Goal: Complete application form

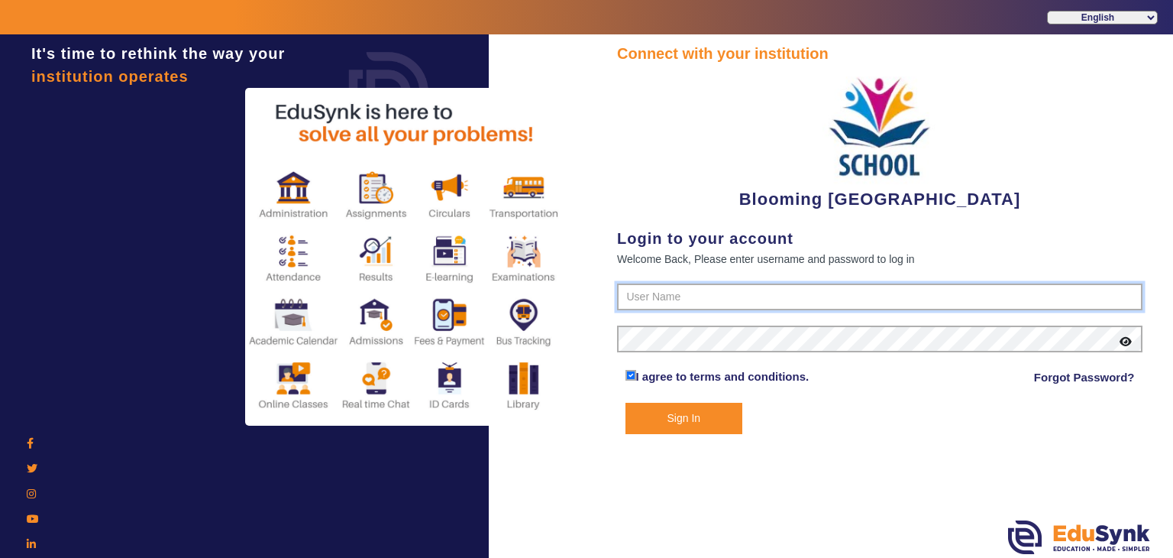
type input "4141419999"
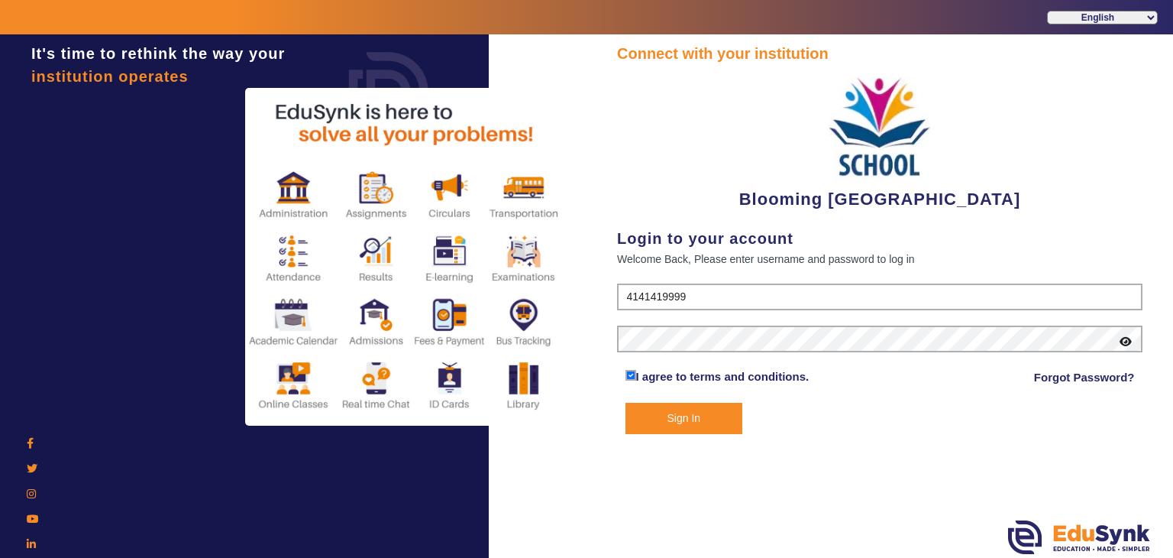
click at [699, 422] on button "Sign In" at bounding box center [685, 418] width 118 height 31
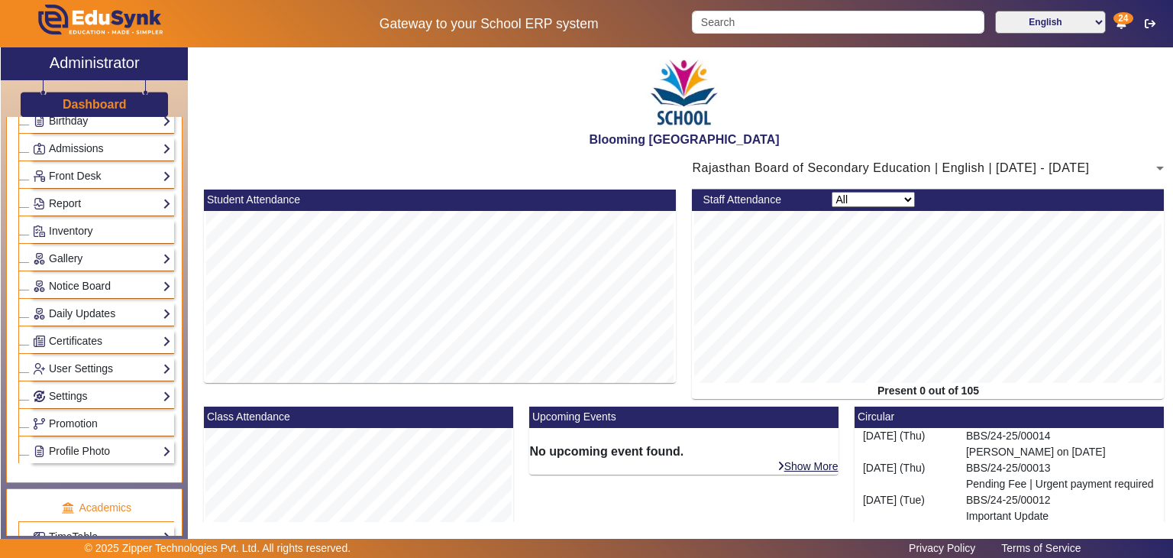
scroll to position [245, 0]
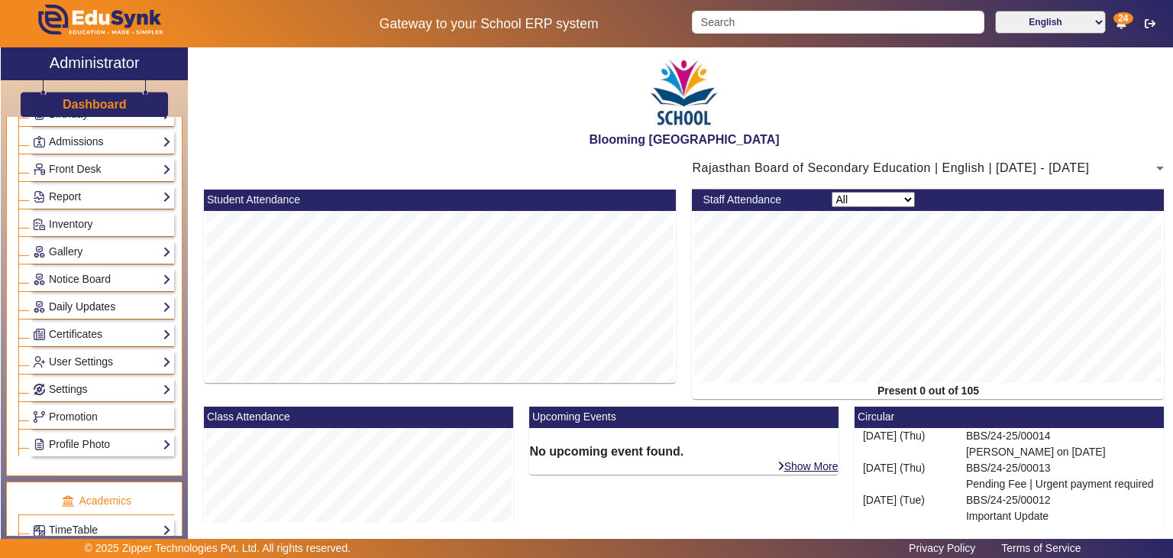
click at [114, 307] on link "Daily Updates" at bounding box center [102, 307] width 138 height 18
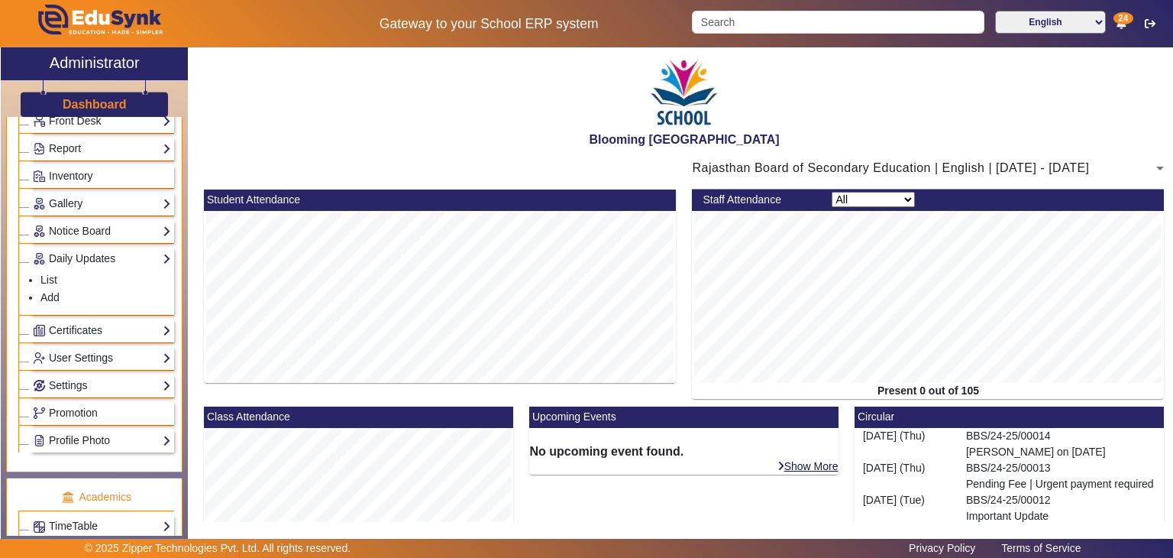
scroll to position [299, 0]
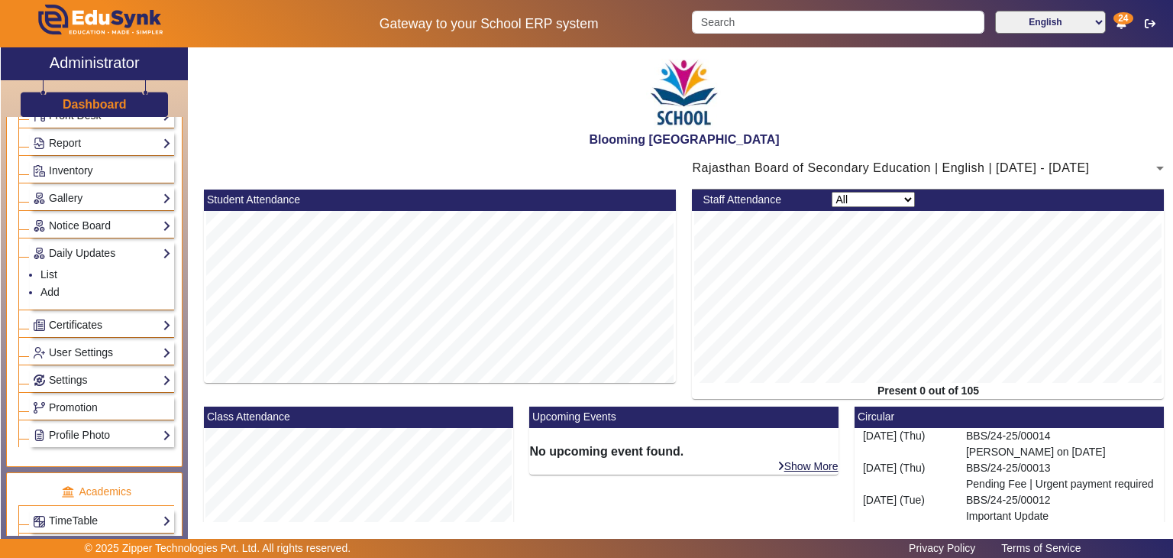
click at [132, 321] on link "Certificates" at bounding box center [102, 325] width 138 height 18
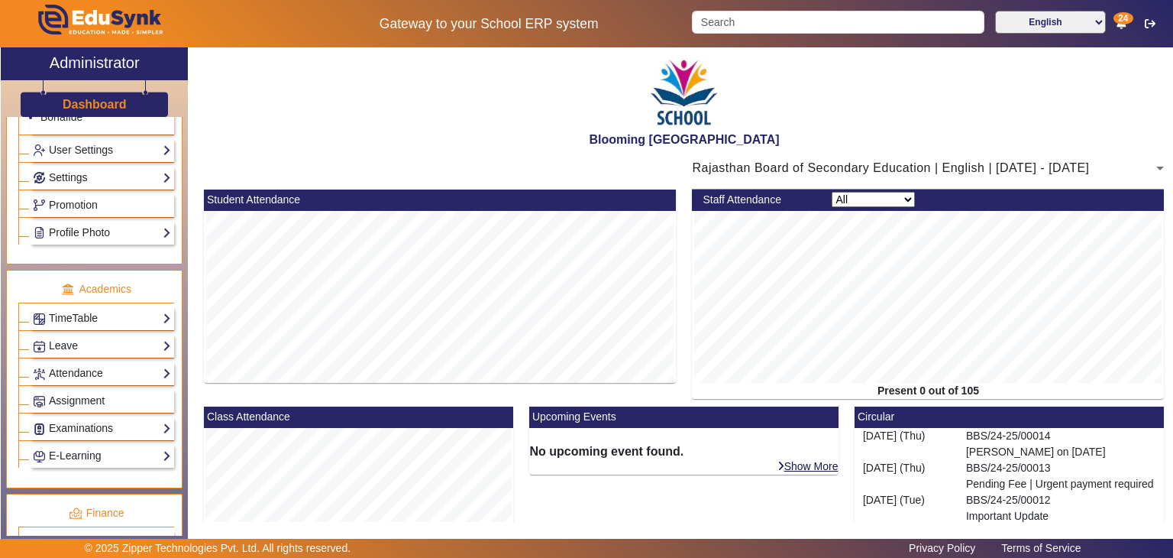
scroll to position [520, 0]
drag, startPoint x: 168, startPoint y: 382, endPoint x: 165, endPoint y: 397, distance: 15.6
click at [165, 397] on ul "Academics TimeTable Assign Teacher AcademicCalendar Period Structure TimeTable …" at bounding box center [94, 377] width 176 height 218
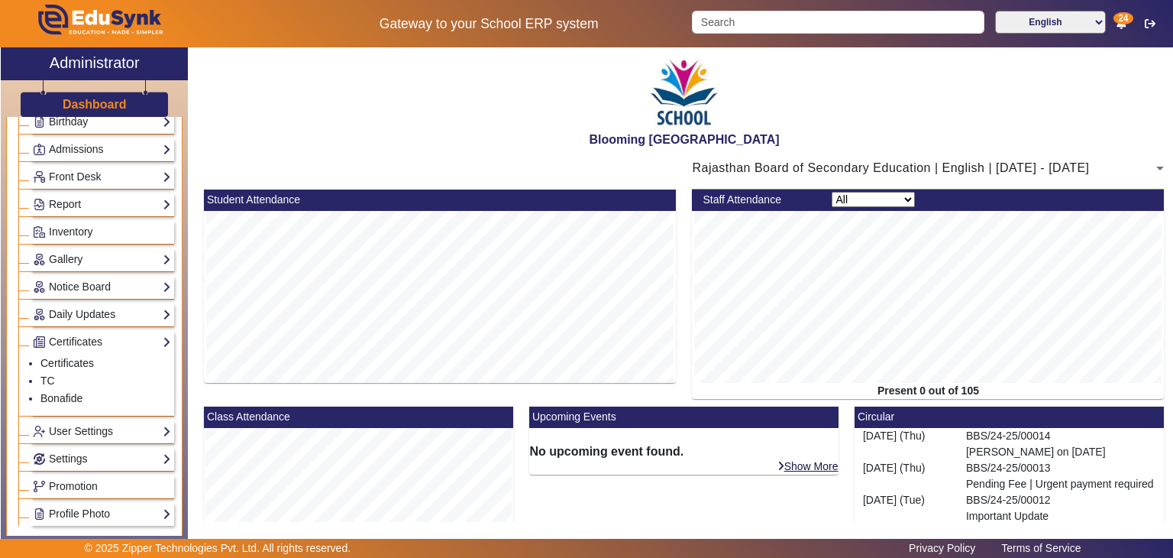
scroll to position [226, 0]
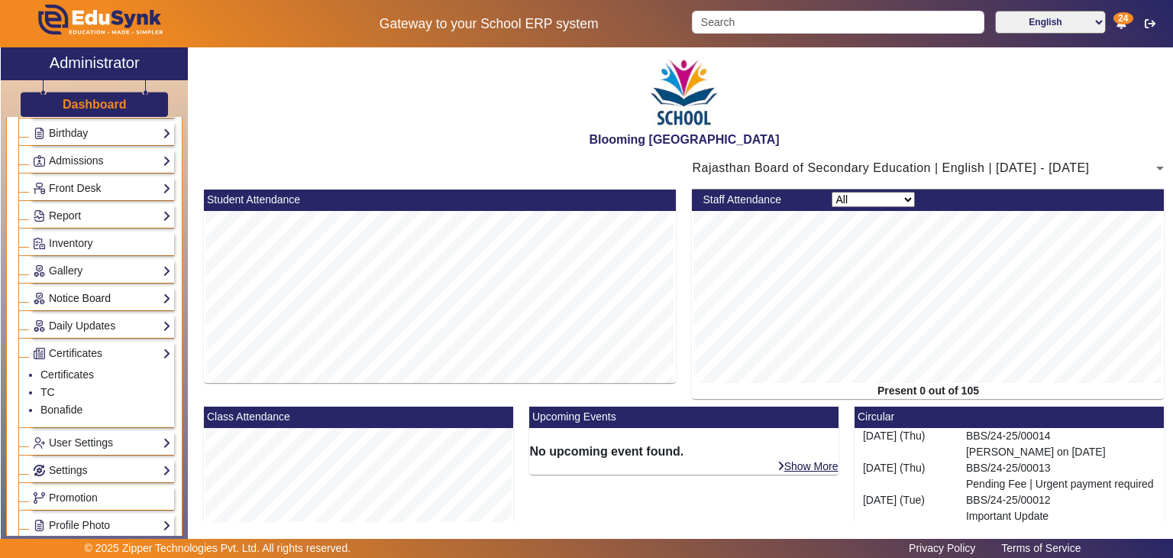
click at [154, 296] on link "Notice Board" at bounding box center [102, 299] width 138 height 18
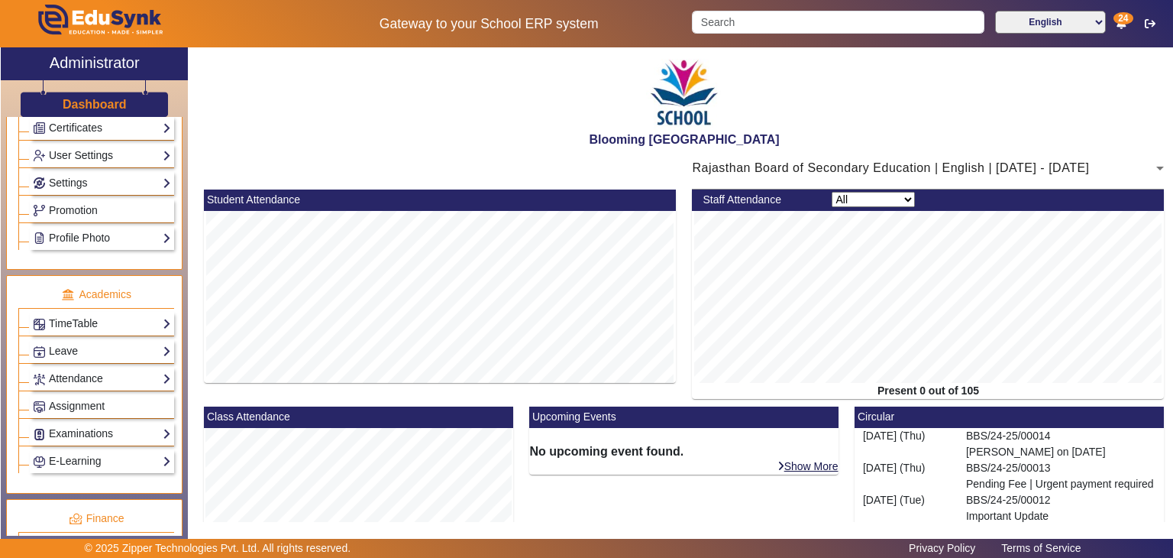
scroll to position [465, 0]
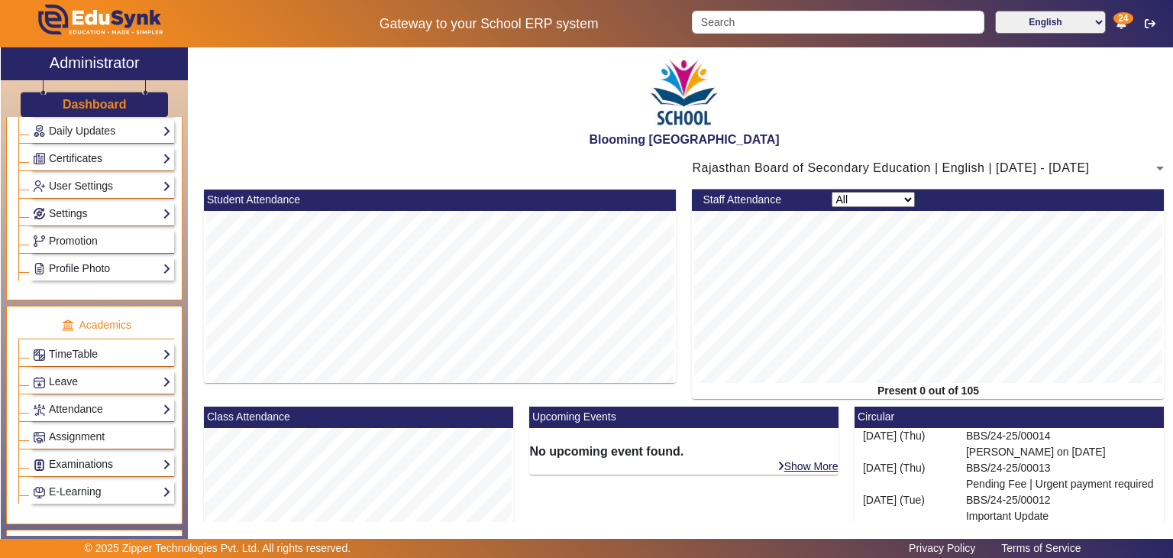
click at [134, 455] on link "Examinations" at bounding box center [102, 464] width 138 height 18
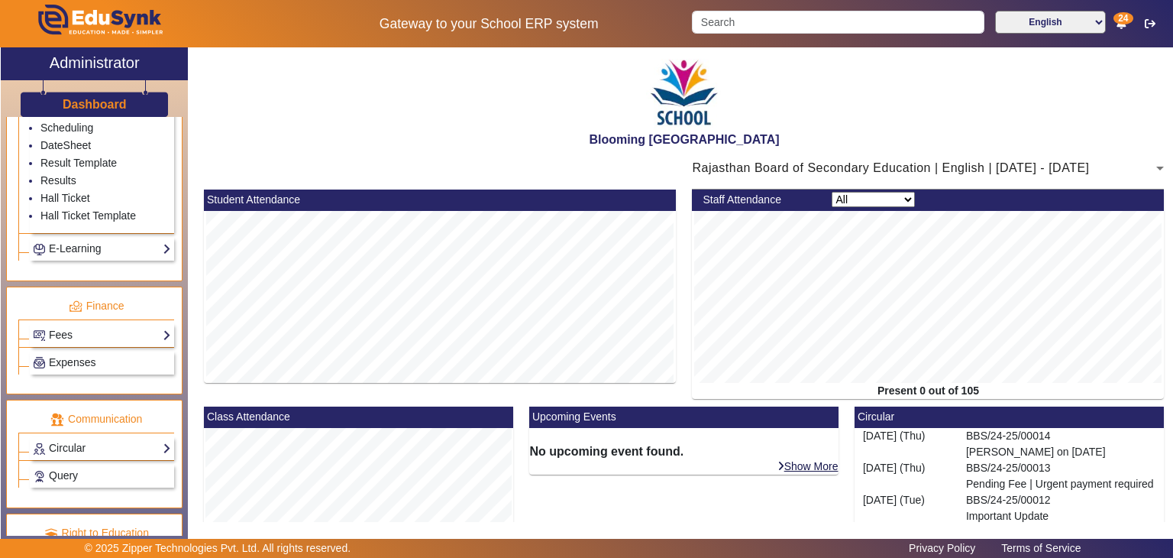
scroll to position [898, 0]
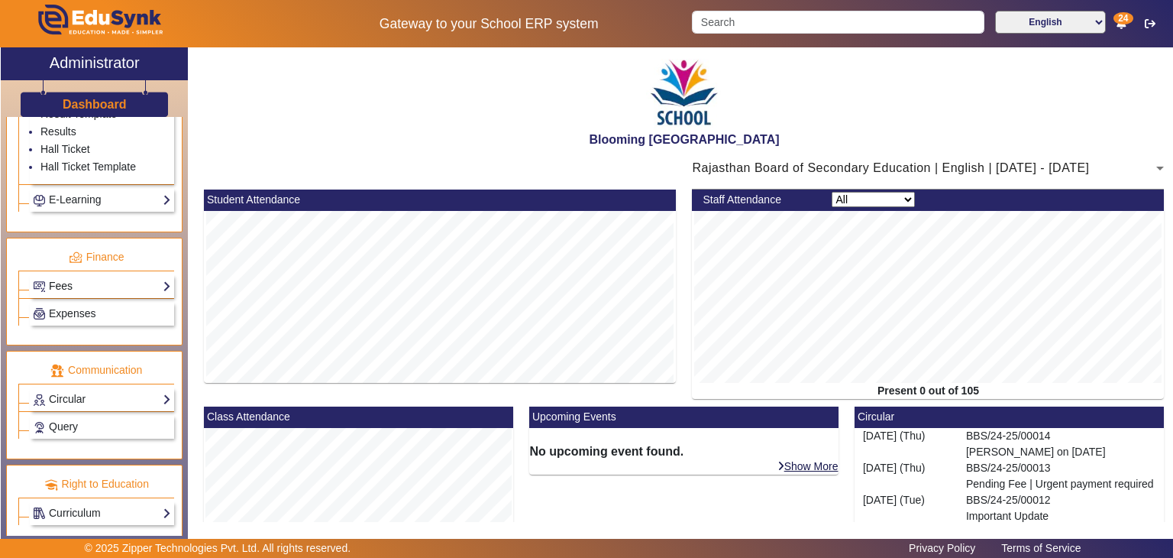
click at [152, 277] on link "Fees" at bounding box center [102, 286] width 138 height 18
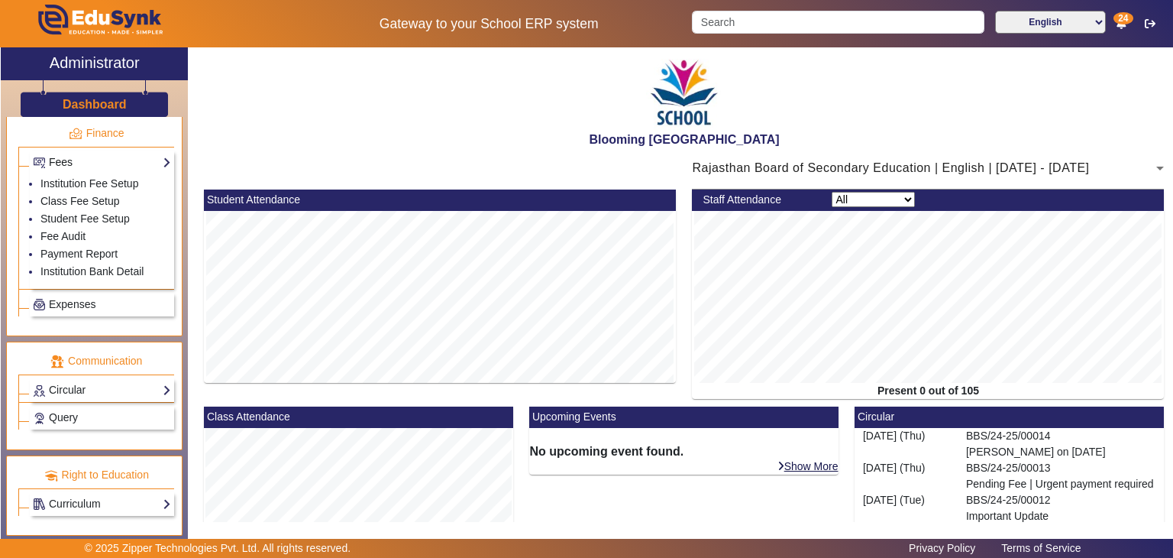
scroll to position [827, 0]
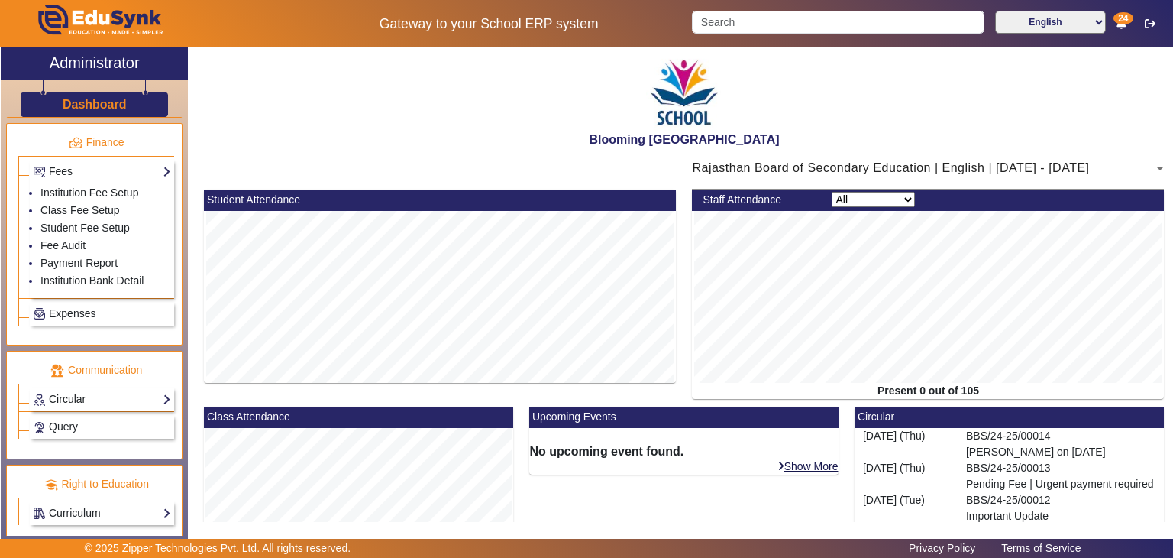
click at [134, 390] on link "Circular" at bounding box center [102, 399] width 138 height 18
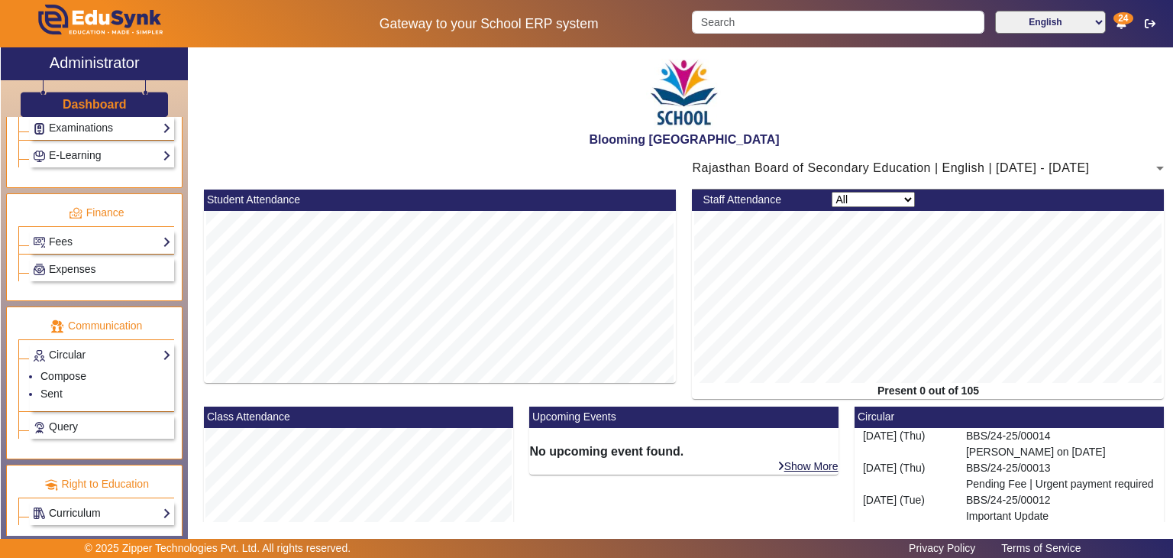
click at [120, 504] on link "Curriculum" at bounding box center [102, 513] width 138 height 18
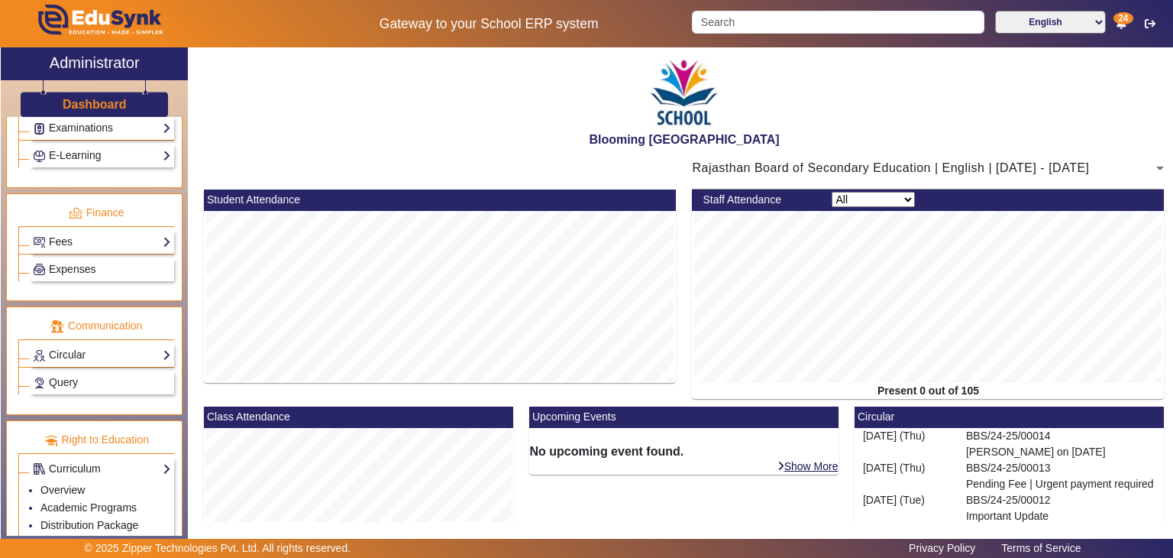
scroll to position [775, 0]
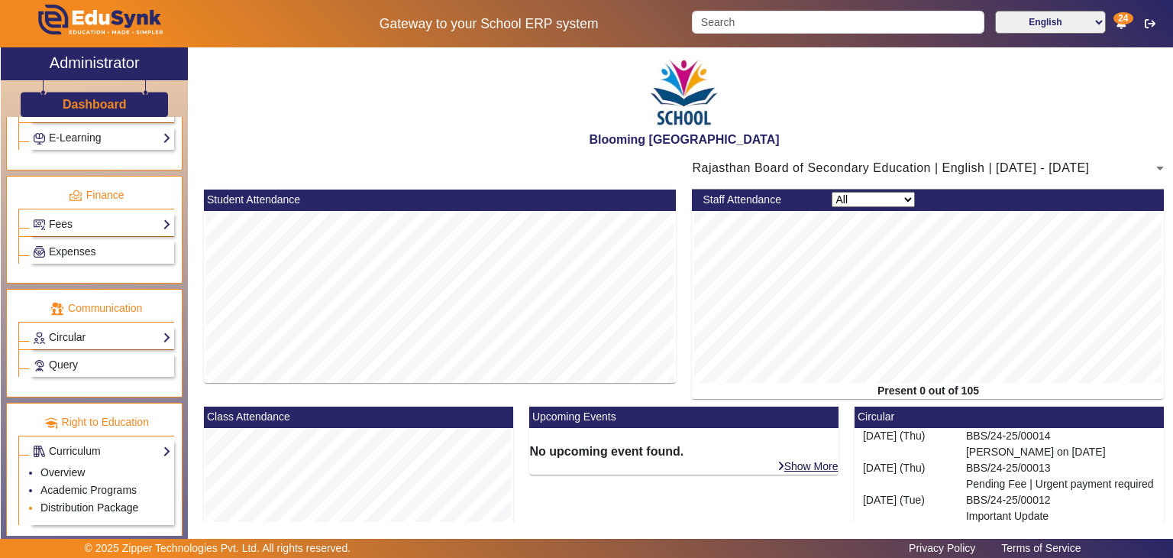
click at [87, 501] on link "Distribution Package" at bounding box center [89, 507] width 98 height 12
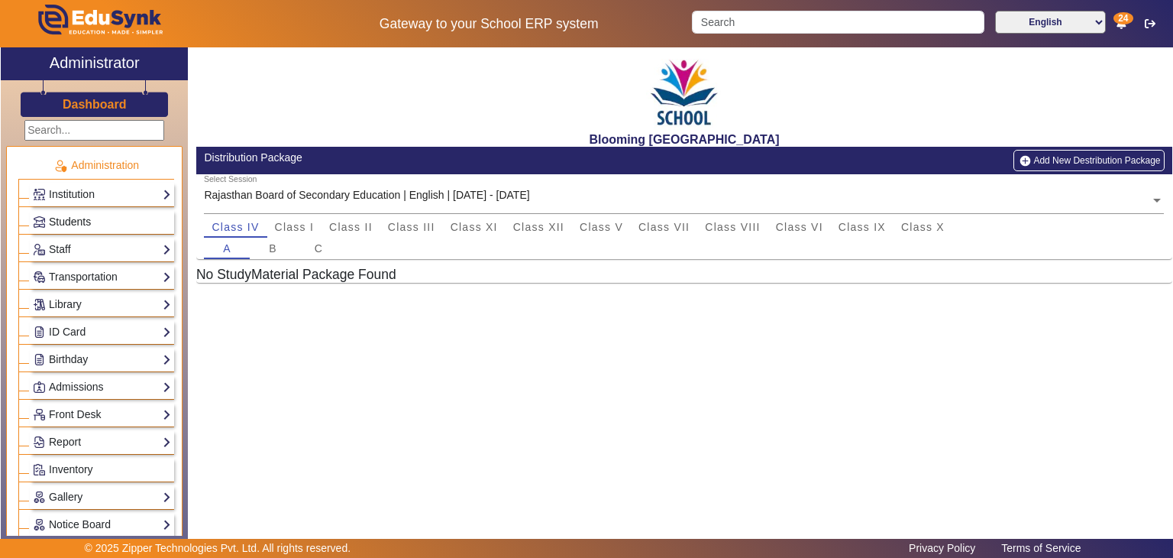
click at [98, 218] on link "Students" at bounding box center [102, 222] width 138 height 18
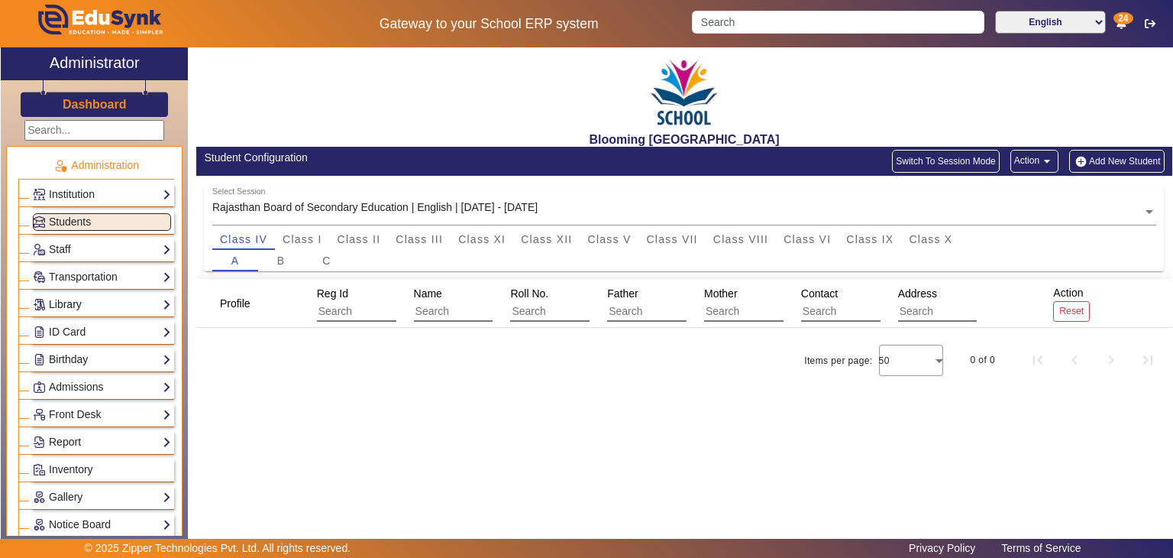
click at [84, 307] on link "Library" at bounding box center [102, 305] width 138 height 18
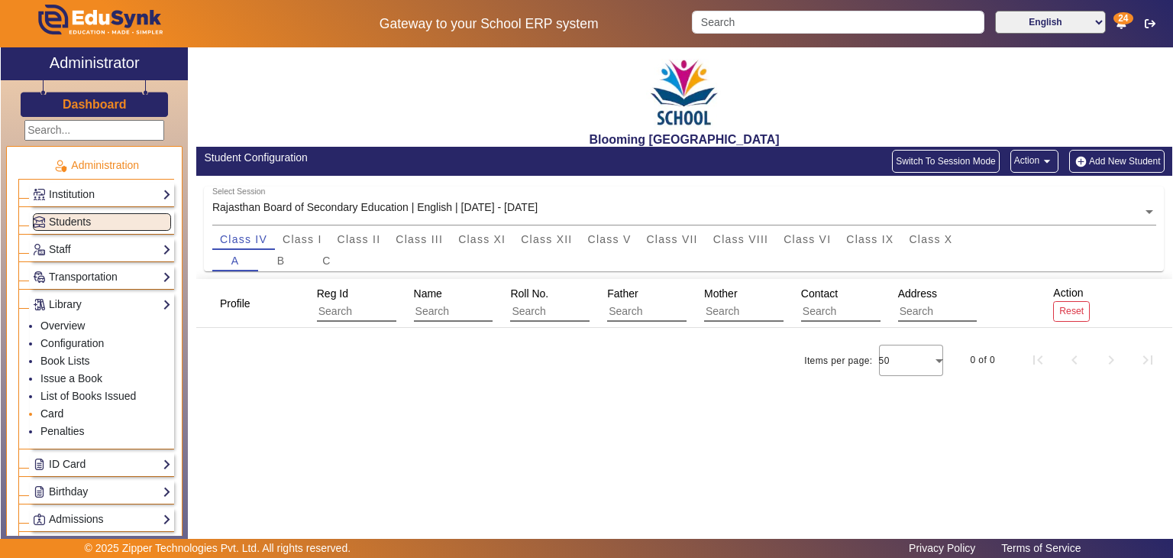
click at [58, 413] on link "Card" at bounding box center [51, 413] width 23 height 12
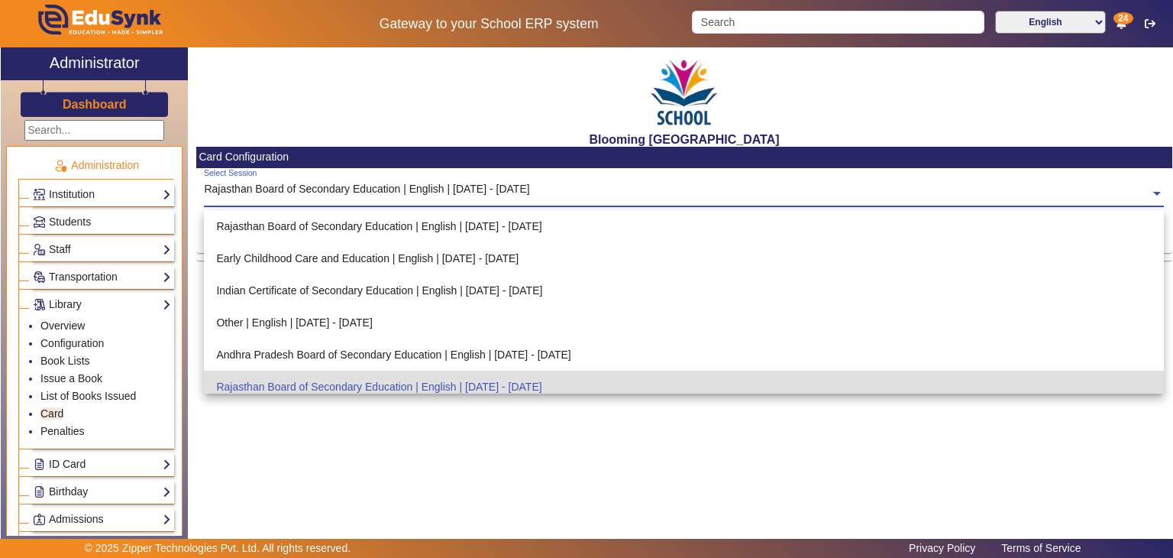
click at [638, 184] on div "Select Session Rajasthan Board of Secondary Education | English | Apr 2025 - Ma…" at bounding box center [677, 185] width 947 height 34
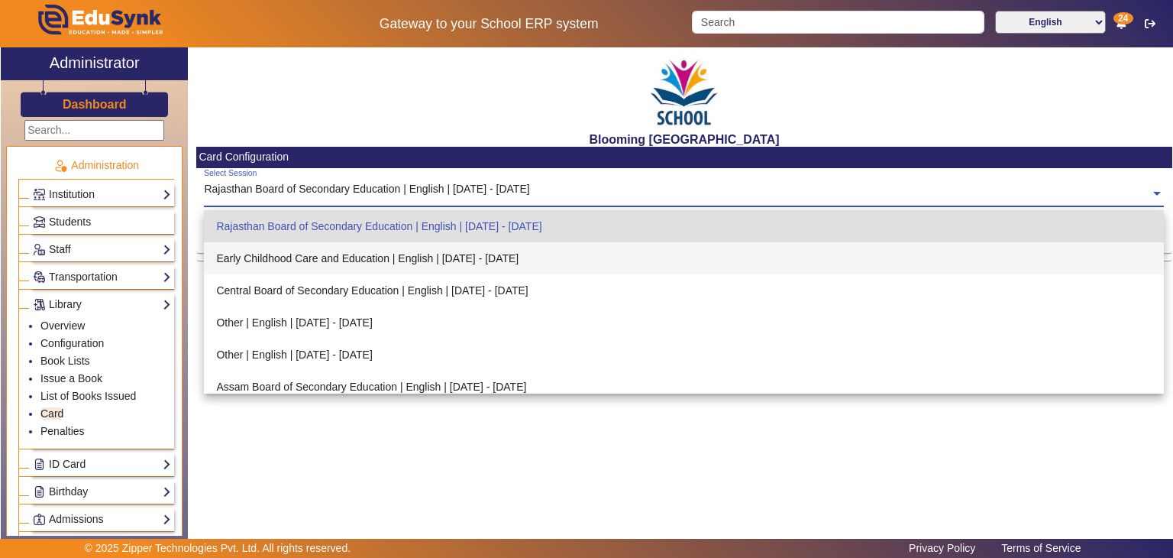
click at [532, 251] on div "Early Childhood Care and Education | English | Apr 2025 - Mar 2026" at bounding box center [684, 258] width 960 height 32
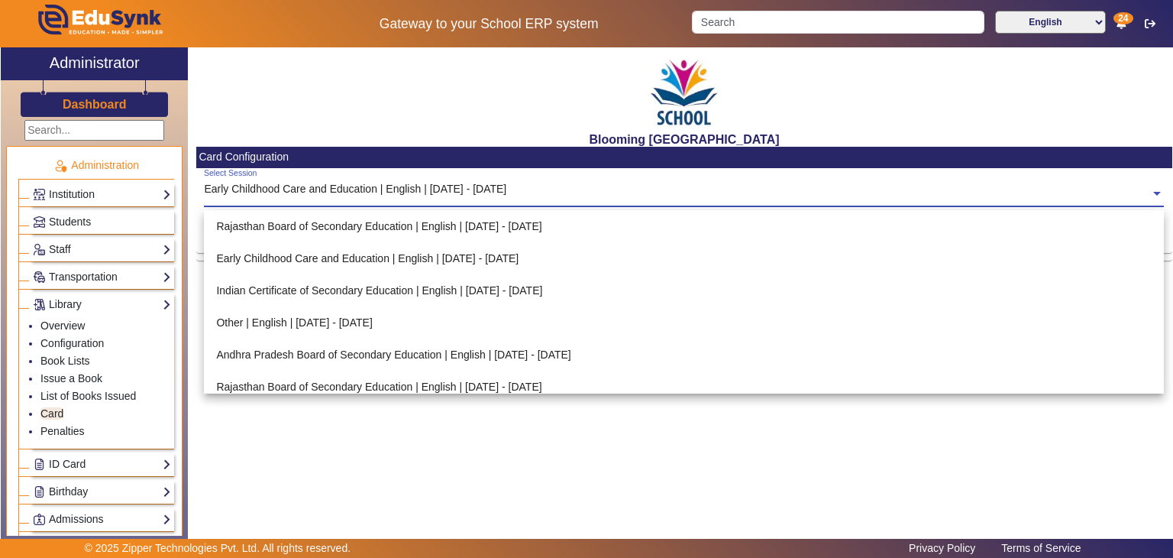
scroll to position [170, 0]
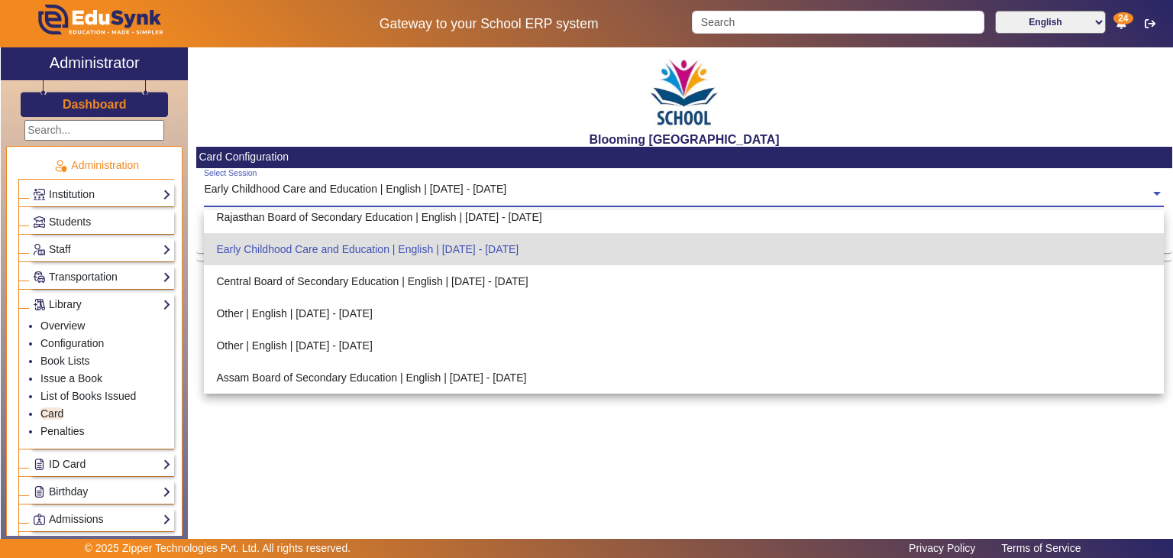
click at [292, 197] on input "text" at bounding box center [684, 194] width 960 height 16
click at [292, 233] on div "Early Childhood Care and Education | English | Apr 2025 - Mar 2026" at bounding box center [684, 249] width 960 height 32
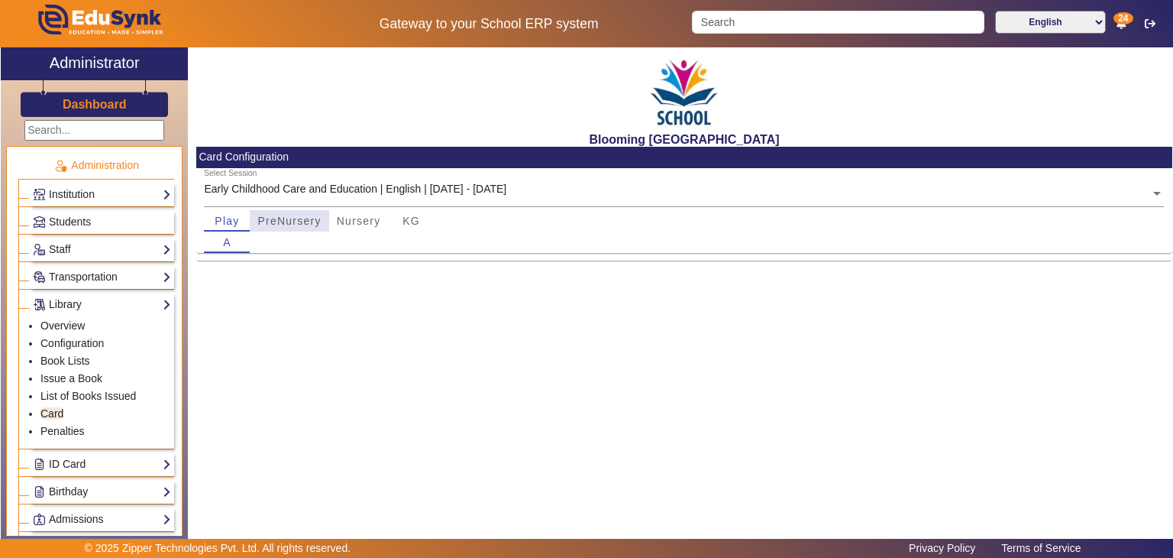
click at [290, 225] on span "PreNursery" at bounding box center [288, 220] width 63 height 11
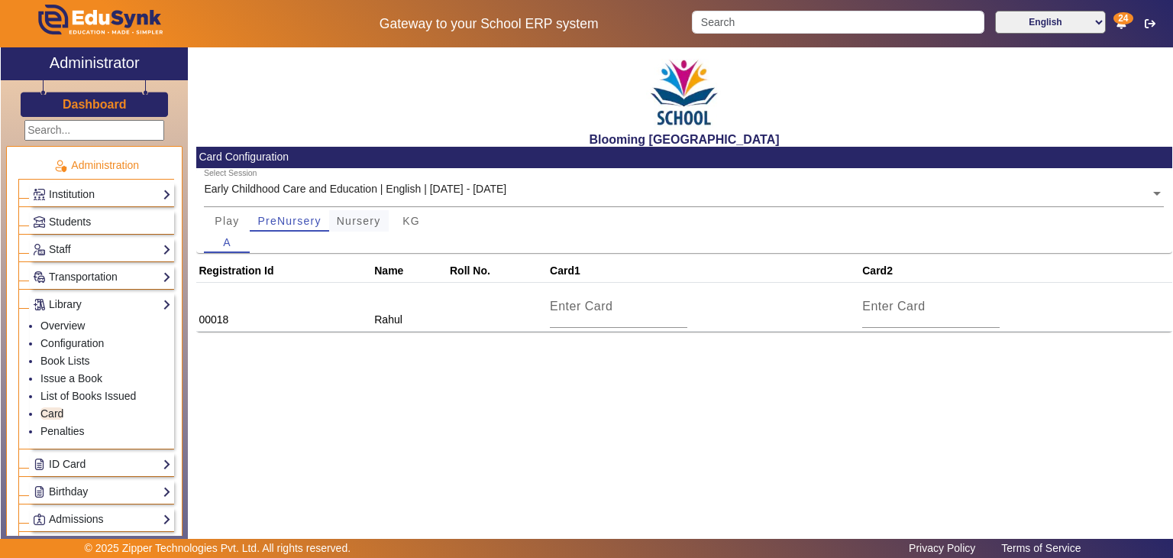
click at [363, 223] on span "Nursery" at bounding box center [359, 220] width 44 height 11
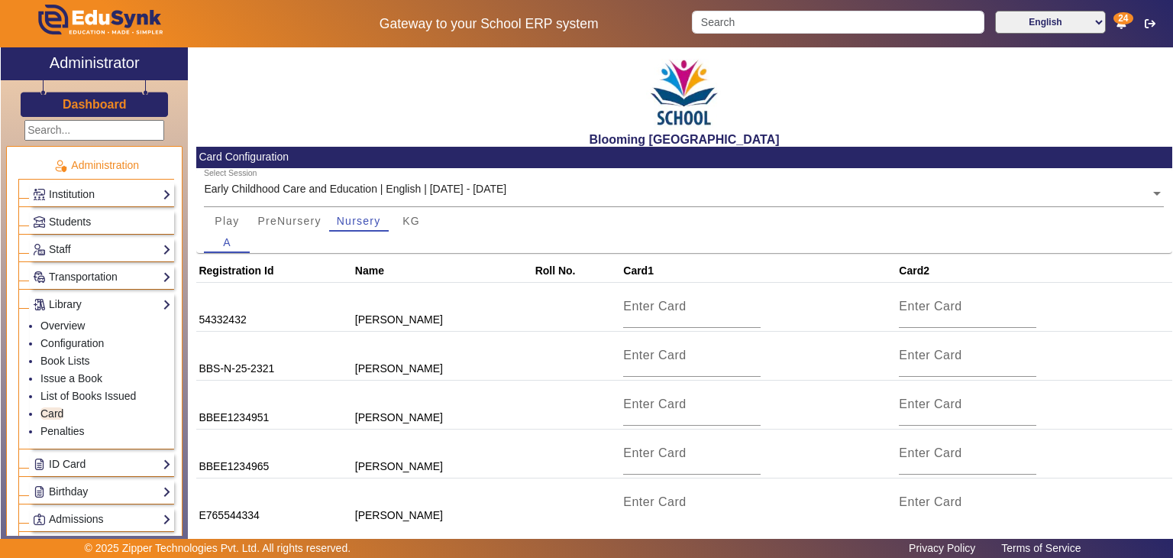
click at [708, 229] on div "Play PreNursery Nursery KG" at bounding box center [684, 220] width 960 height 21
click at [424, 181] on div "Early Childhood Care and Education | English | Apr 2025 - Mar 2026" at bounding box center [355, 189] width 303 height 16
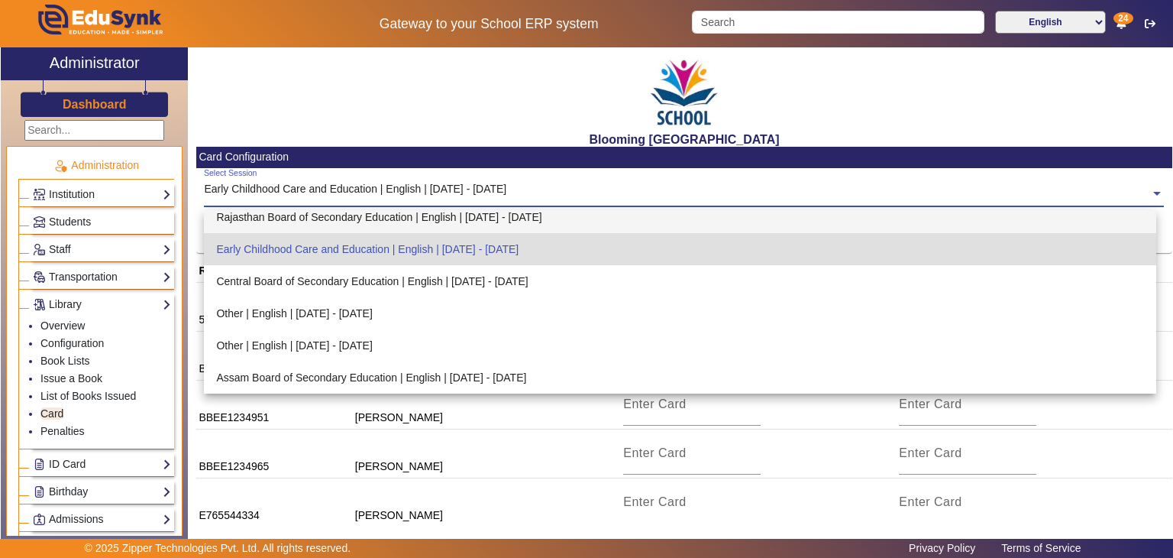
click at [361, 223] on div "Rajasthan Board of Secondary Education | English | Apr 2025 - Mar 2026" at bounding box center [680, 217] width 953 height 32
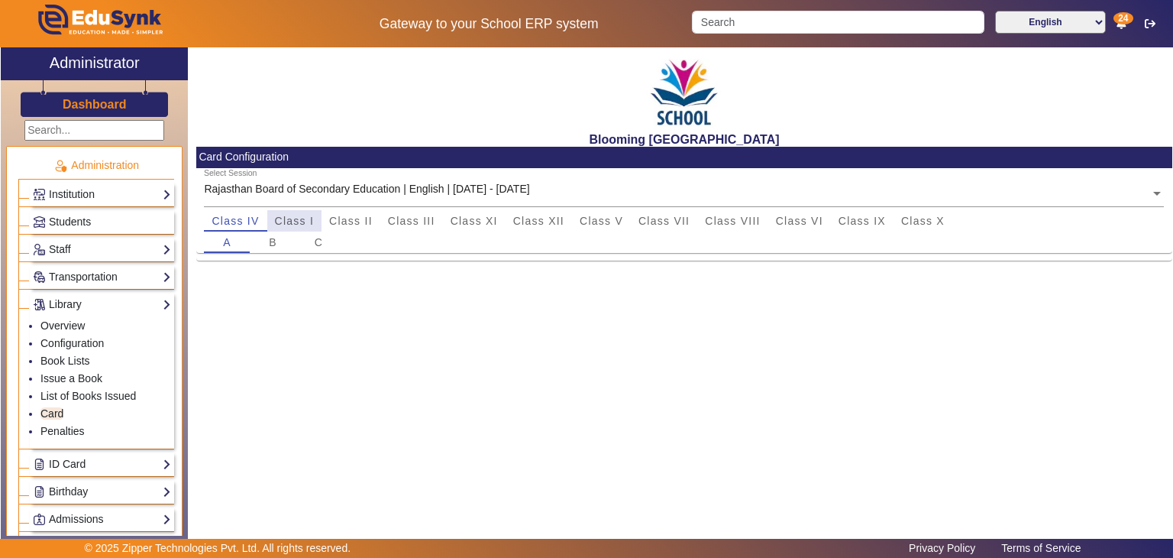
click at [303, 218] on span "Class I" at bounding box center [295, 220] width 40 height 11
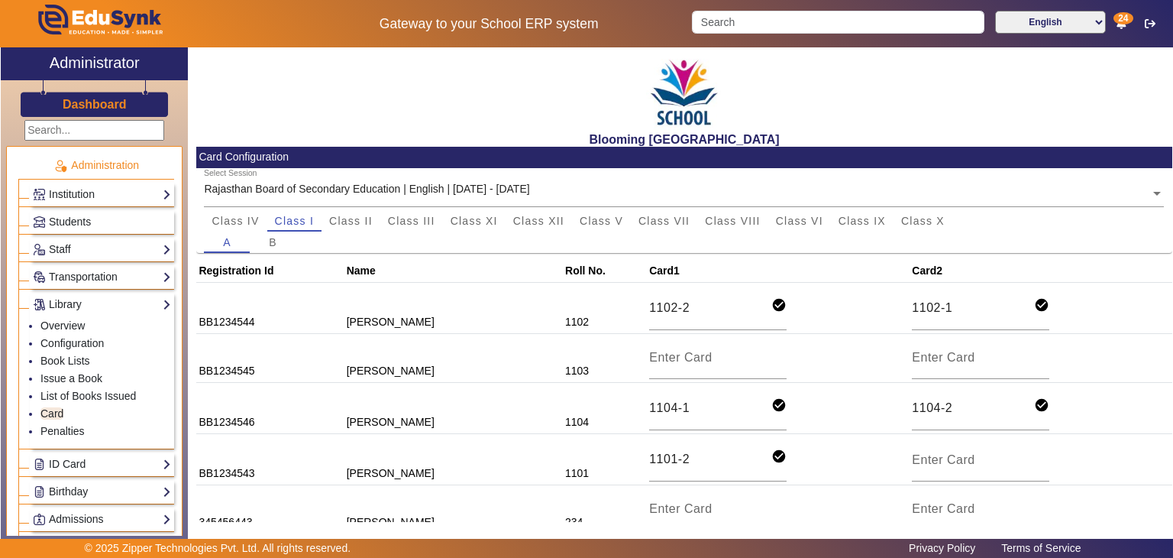
click at [177, 354] on div "Administration Institution Institution Details Session Configuration Classes/Ba…" at bounding box center [94, 326] width 187 height 419
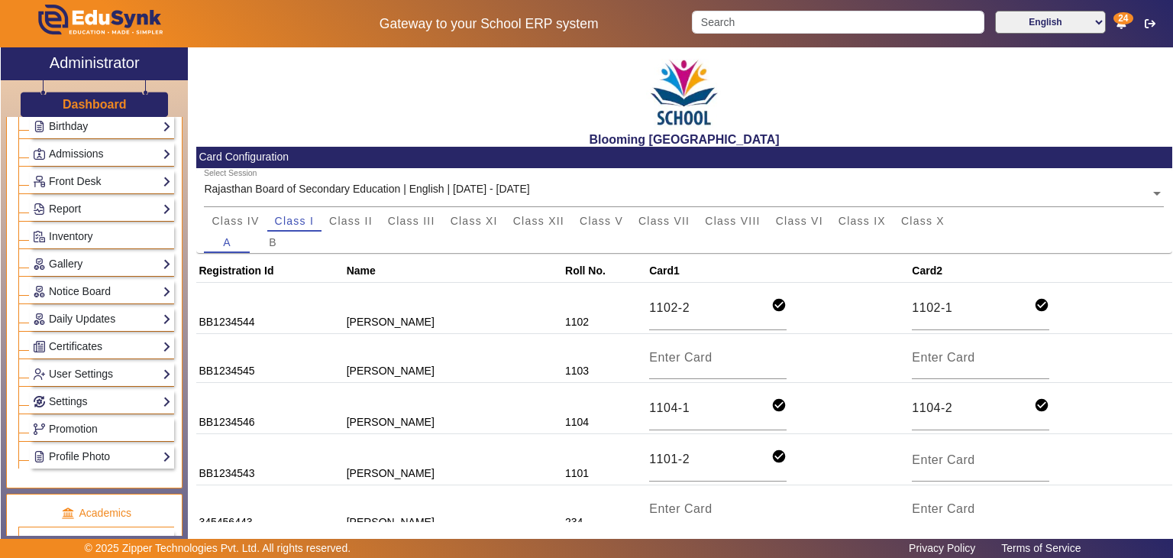
scroll to position [730, 0]
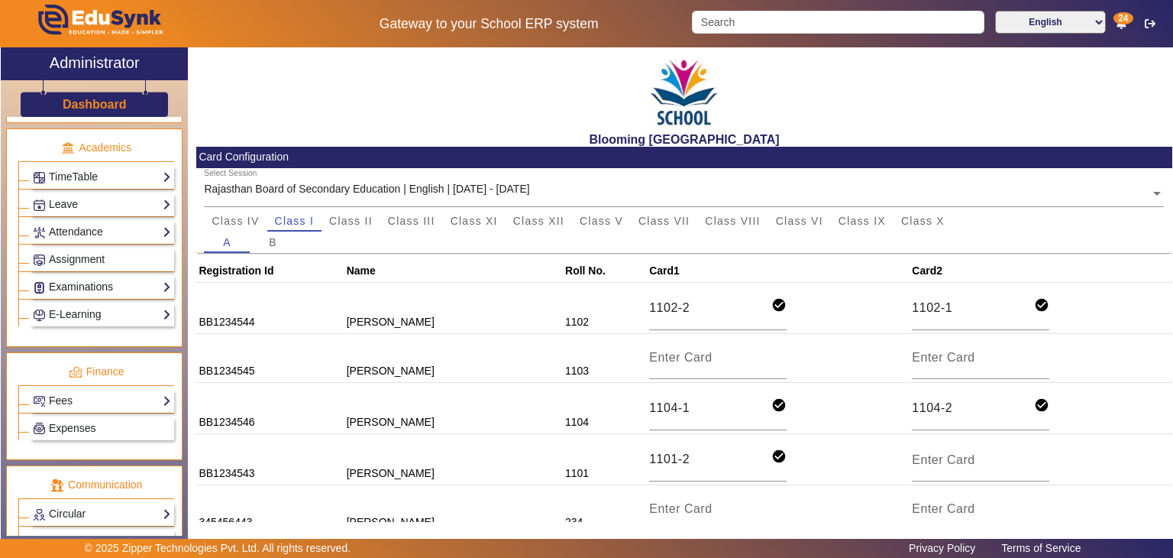
click at [119, 282] on link "Examinations" at bounding box center [102, 287] width 138 height 18
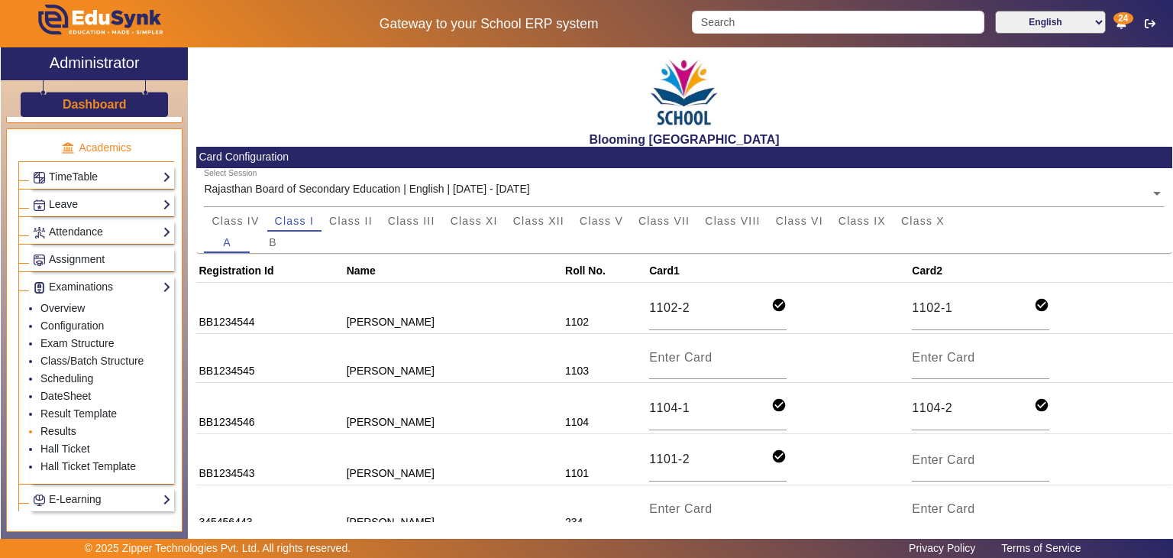
click at [58, 425] on link "Results" at bounding box center [58, 431] width 36 height 12
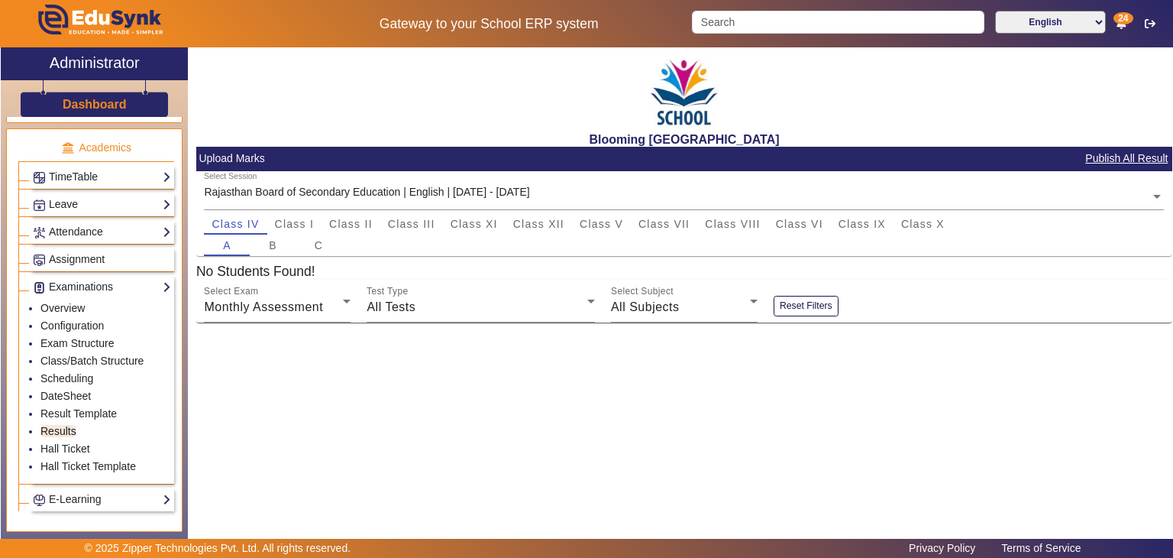
scroll to position [232, 0]
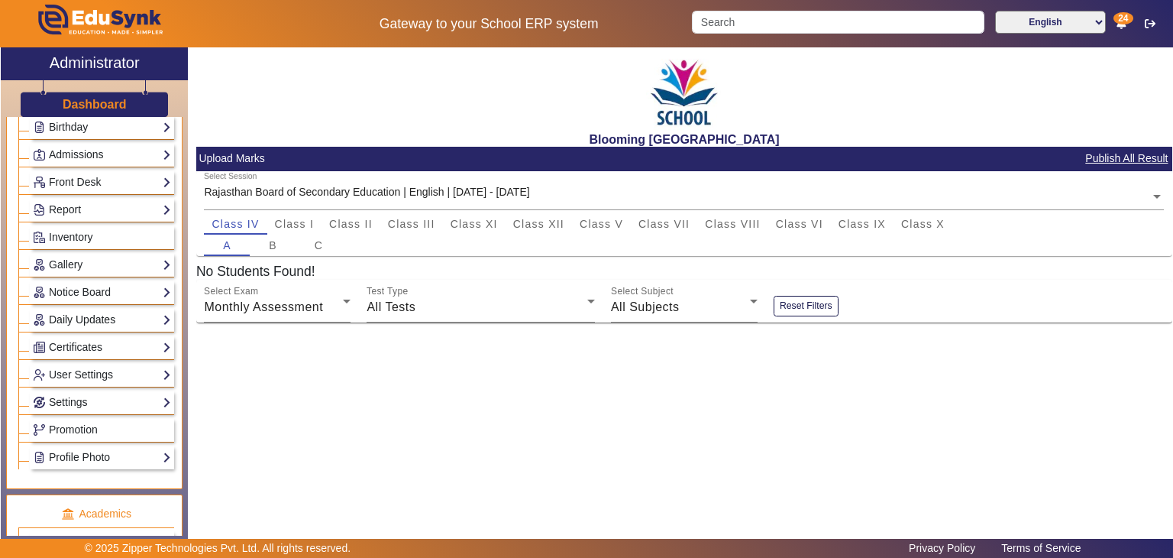
click at [141, 312] on link "Daily Updates" at bounding box center [102, 320] width 138 height 18
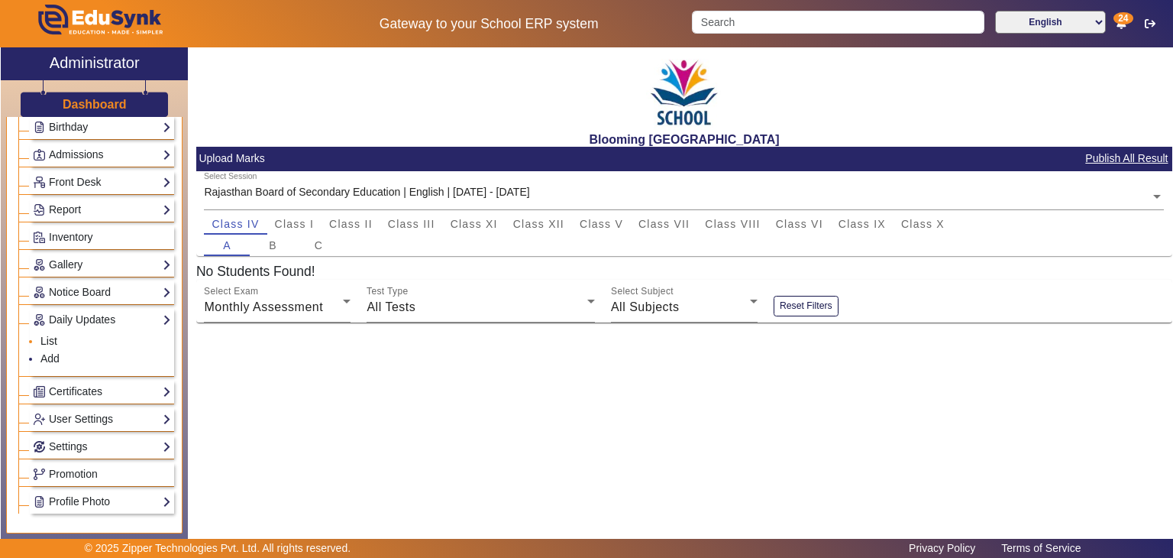
click at [46, 336] on link "List" at bounding box center [48, 341] width 17 height 12
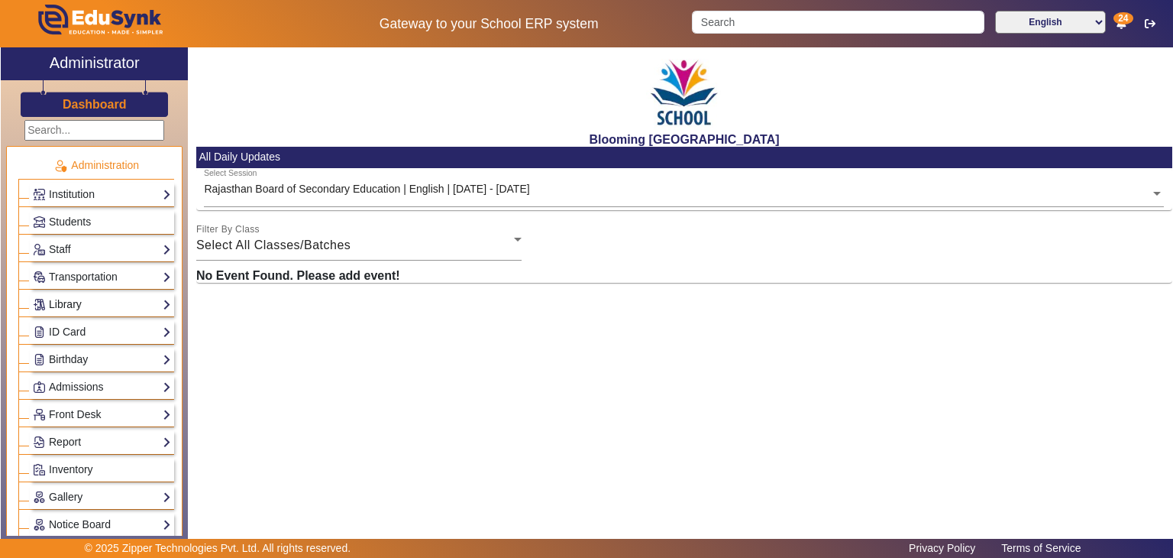
click at [98, 306] on link "Library" at bounding box center [102, 305] width 138 height 18
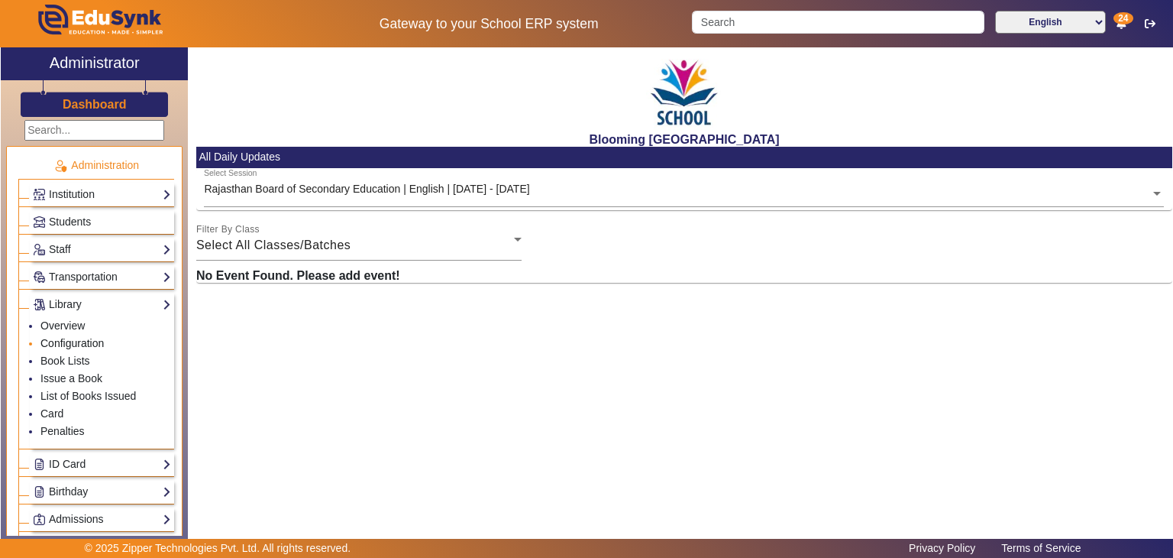
click at [78, 343] on link "Configuration" at bounding box center [71, 343] width 63 height 12
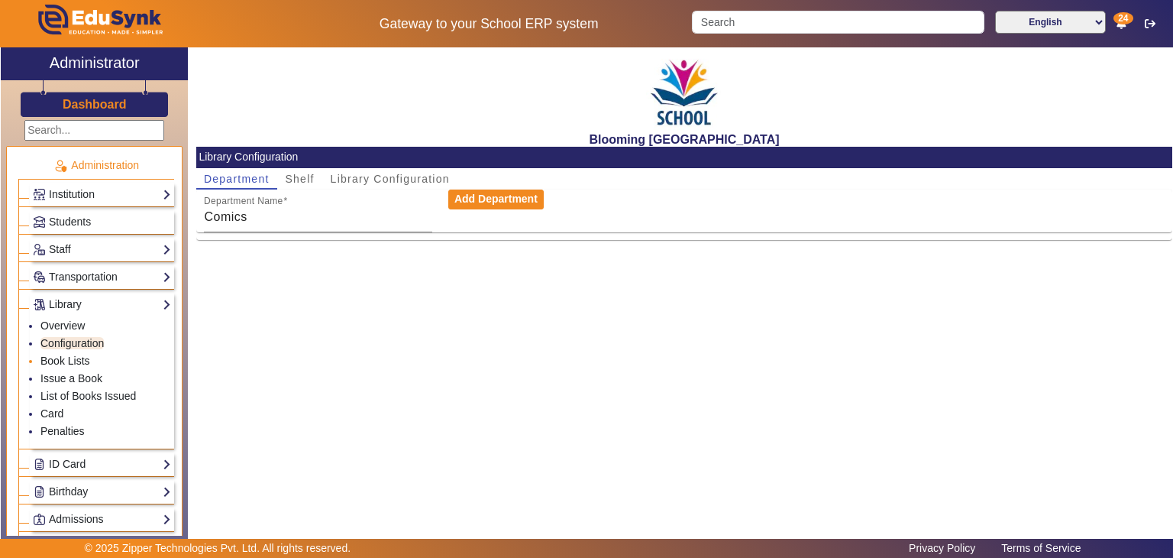
click at [76, 355] on link "Book Lists" at bounding box center [65, 360] width 50 height 12
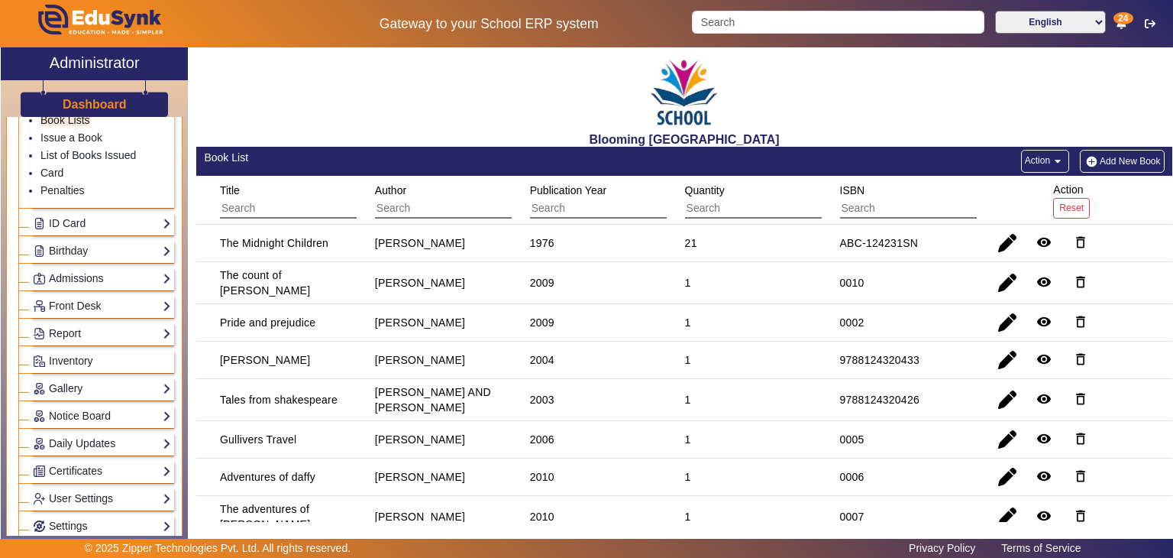
scroll to position [242, 0]
click at [84, 275] on link "Admissions" at bounding box center [102, 277] width 138 height 18
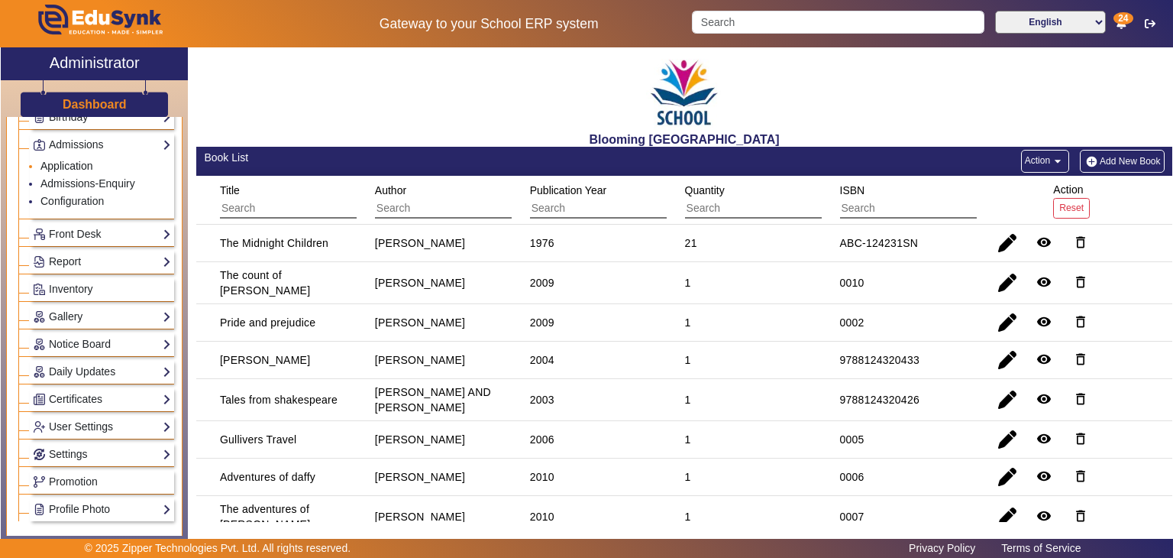
click at [77, 166] on link "Application" at bounding box center [66, 166] width 53 height 12
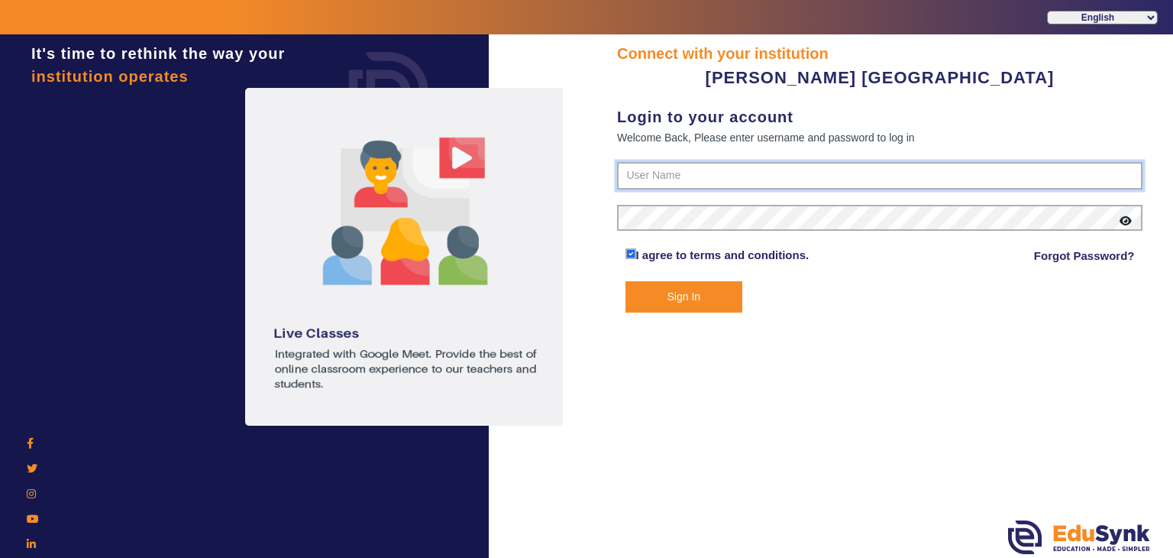
type input "7685859009"
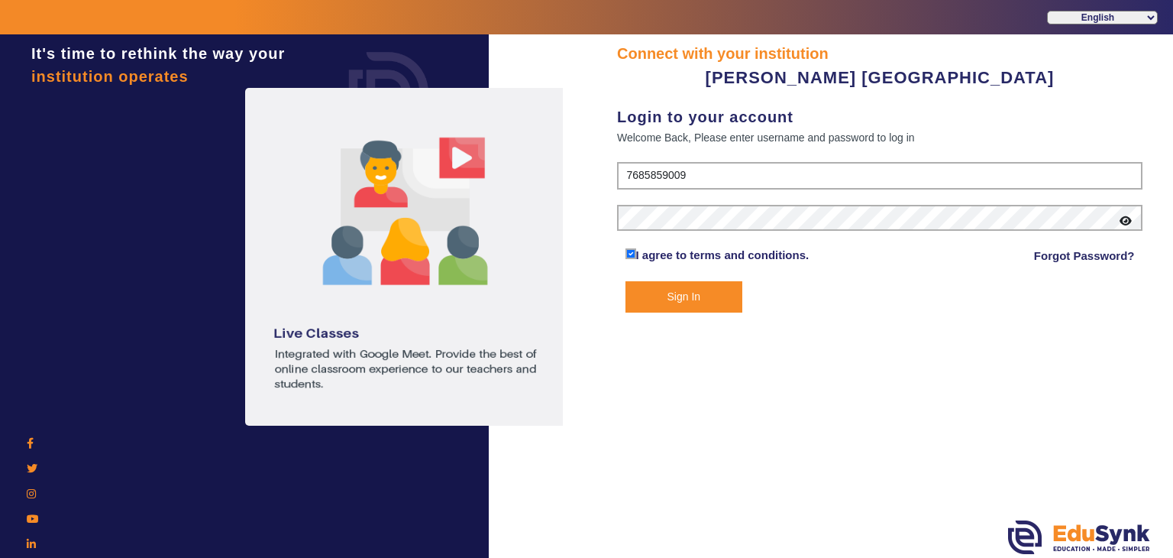
click at [698, 285] on button "Sign In" at bounding box center [685, 296] width 118 height 31
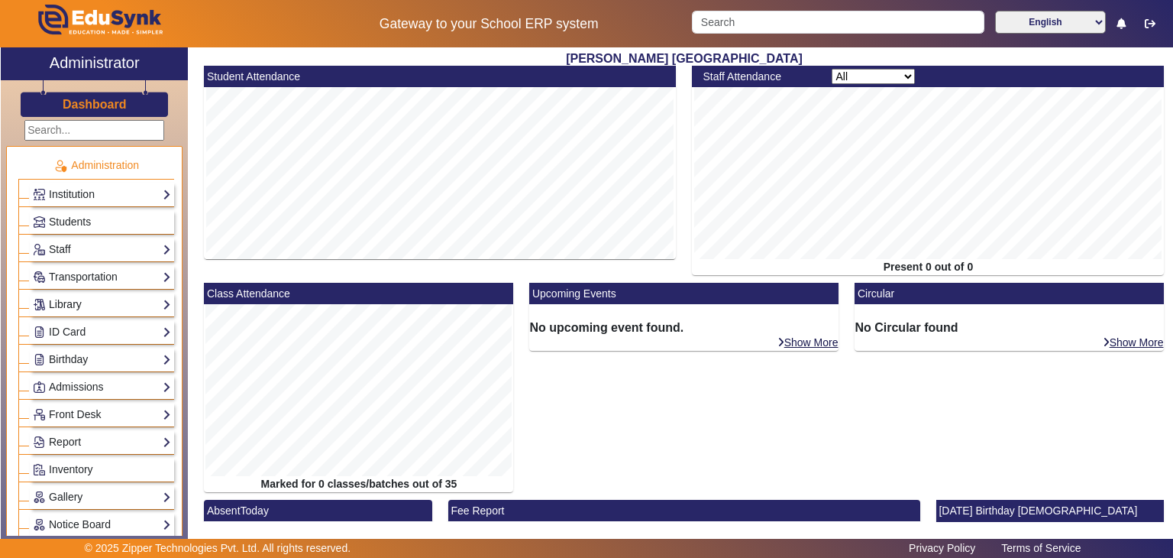
click at [118, 303] on link "Library" at bounding box center [102, 305] width 138 height 18
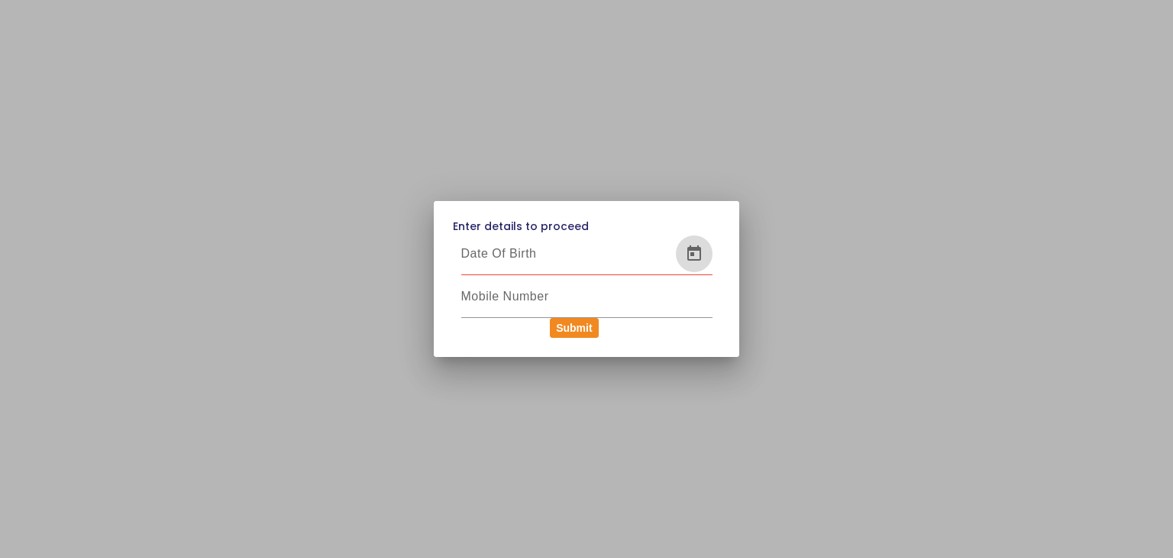
click at [691, 257] on span "Open calendar" at bounding box center [694, 253] width 37 height 37
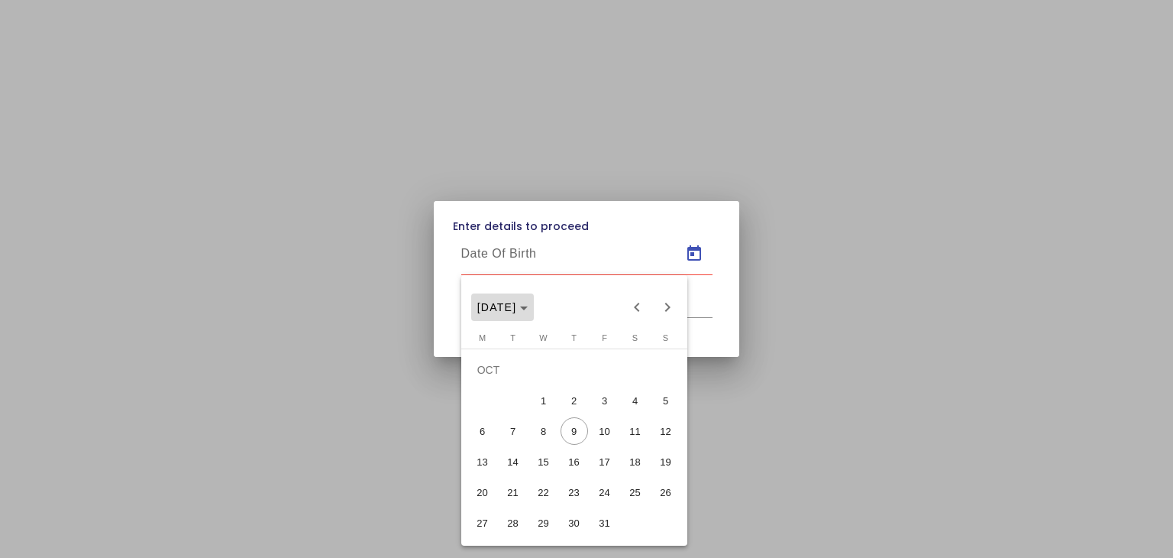
click at [529, 312] on span "[DATE]" at bounding box center [502, 307] width 51 height 12
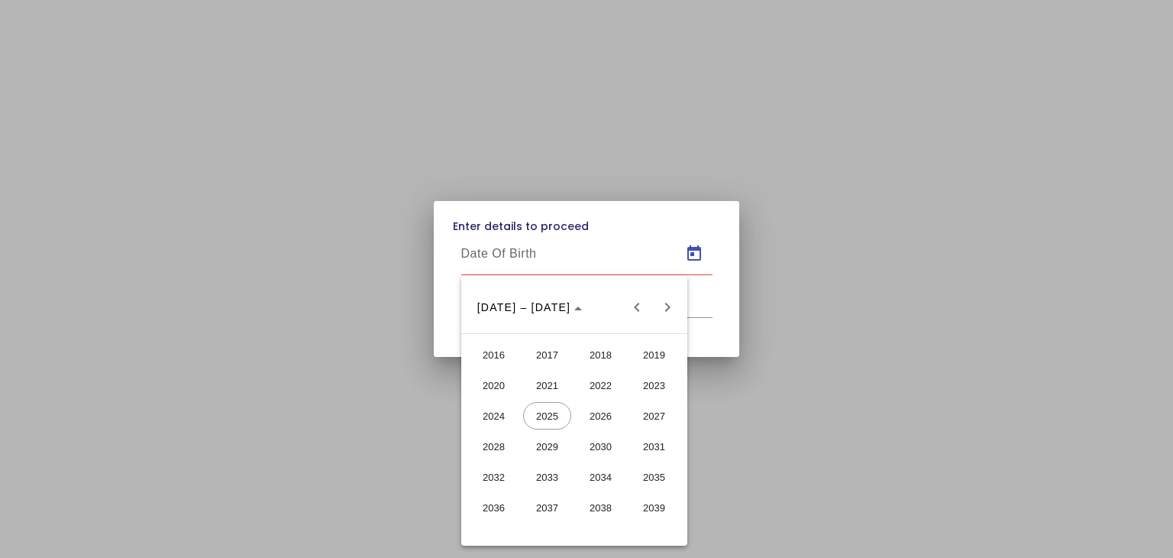
click at [552, 380] on span "2021" at bounding box center [547, 385] width 48 height 28
click at [553, 409] on span "JUN" at bounding box center [547, 416] width 48 height 28
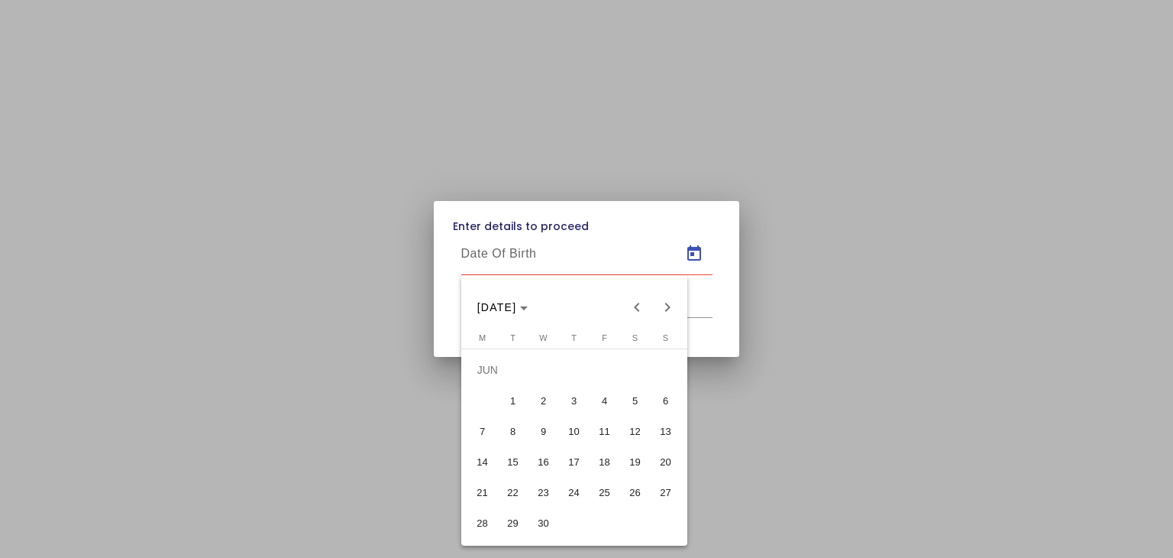
click at [538, 400] on span "2" at bounding box center [544, 401] width 28 height 28
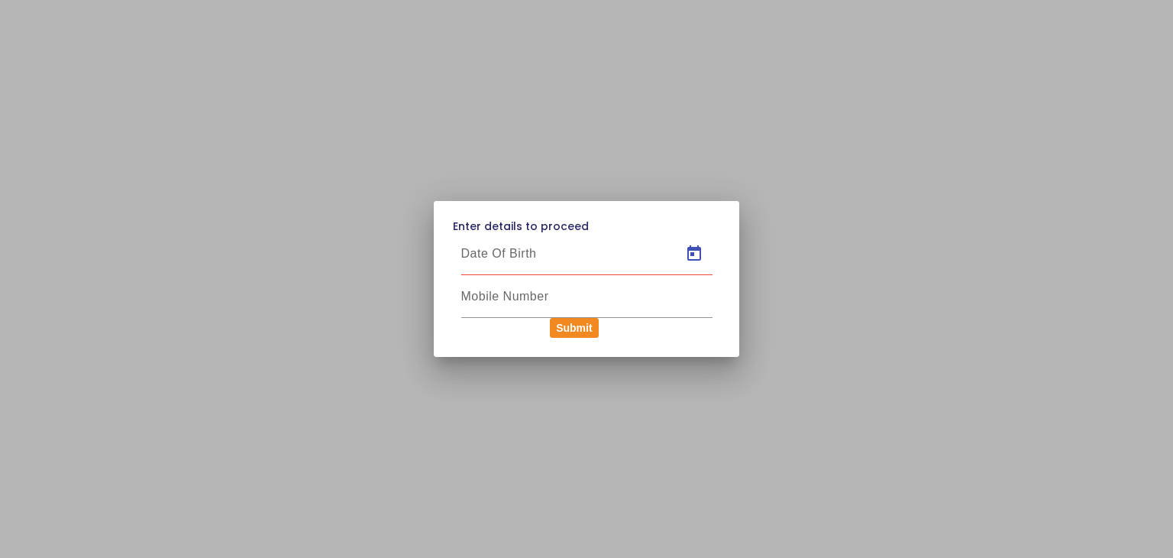
type input "[DATE]"
click at [516, 307] on div at bounding box center [586, 296] width 251 height 43
type input "9773373521"
click at [571, 328] on button "Submit" at bounding box center [574, 328] width 48 height 20
